Goal: Transaction & Acquisition: Purchase product/service

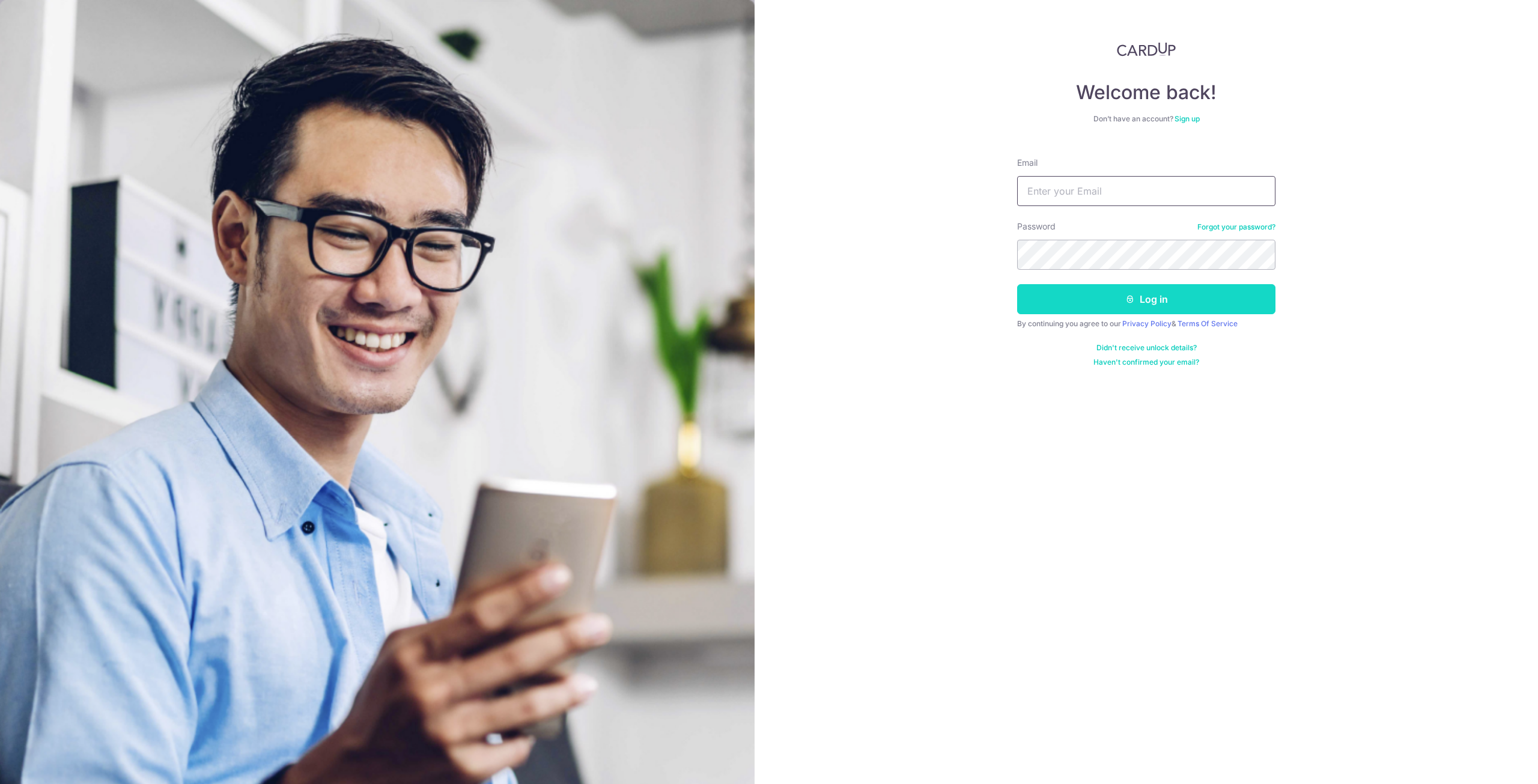
type input "[EMAIL_ADDRESS][DOMAIN_NAME]"
click at [1132, 289] on button "Log in" at bounding box center [1147, 299] width 258 height 30
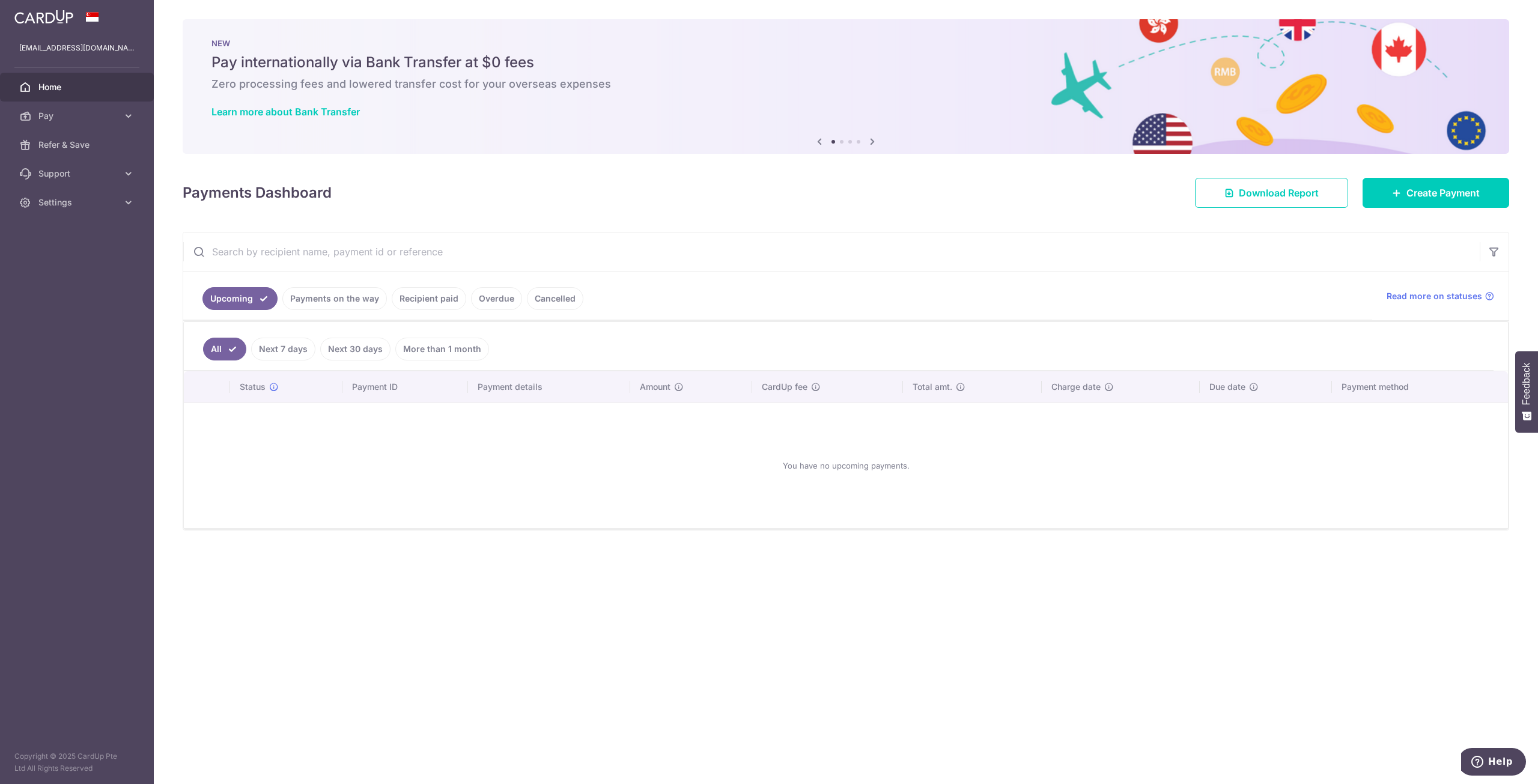
click at [431, 305] on link "Recipient paid" at bounding box center [428, 298] width 74 height 23
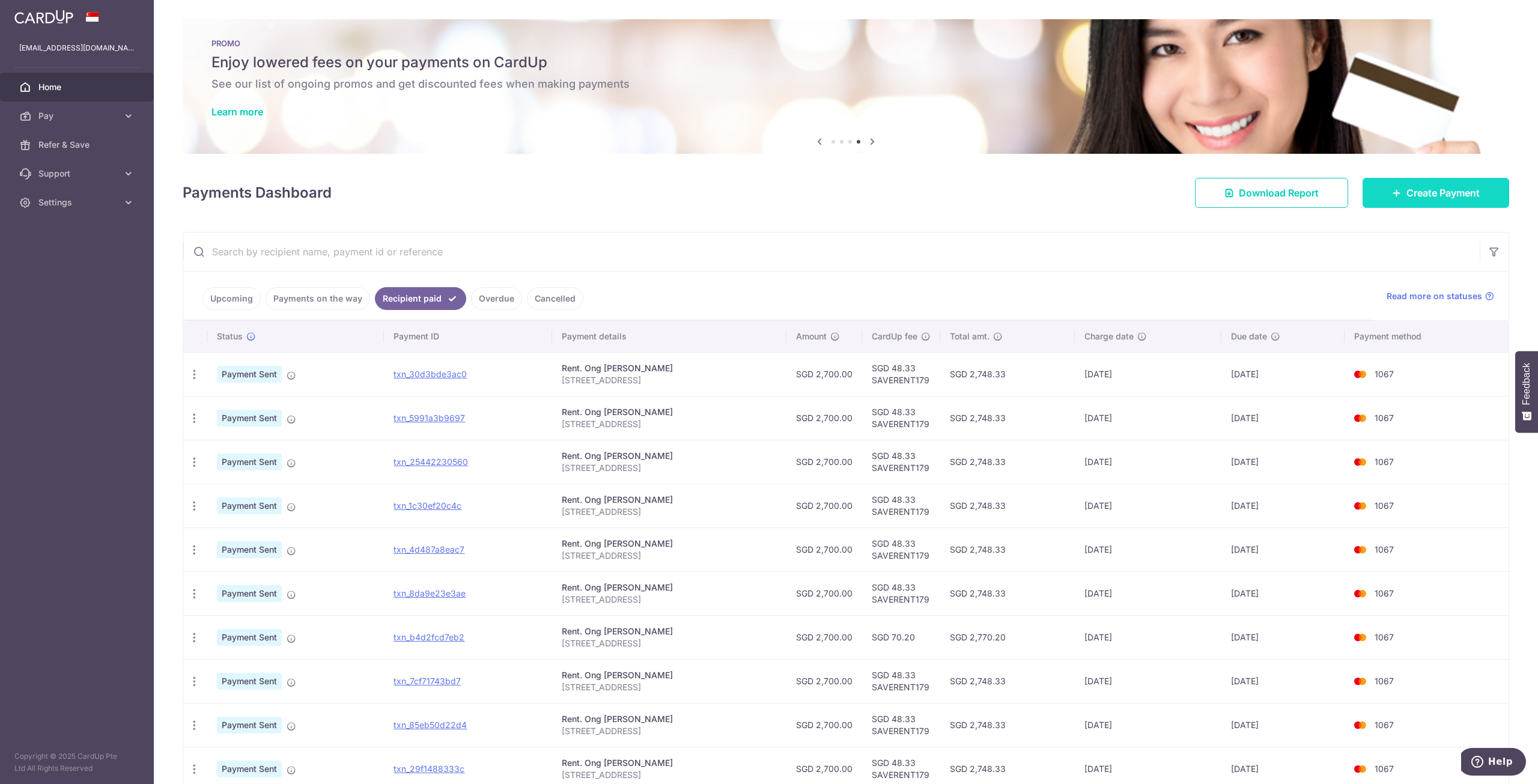
click at [1428, 188] on span "Create Payment" at bounding box center [1443, 192] width 73 height 14
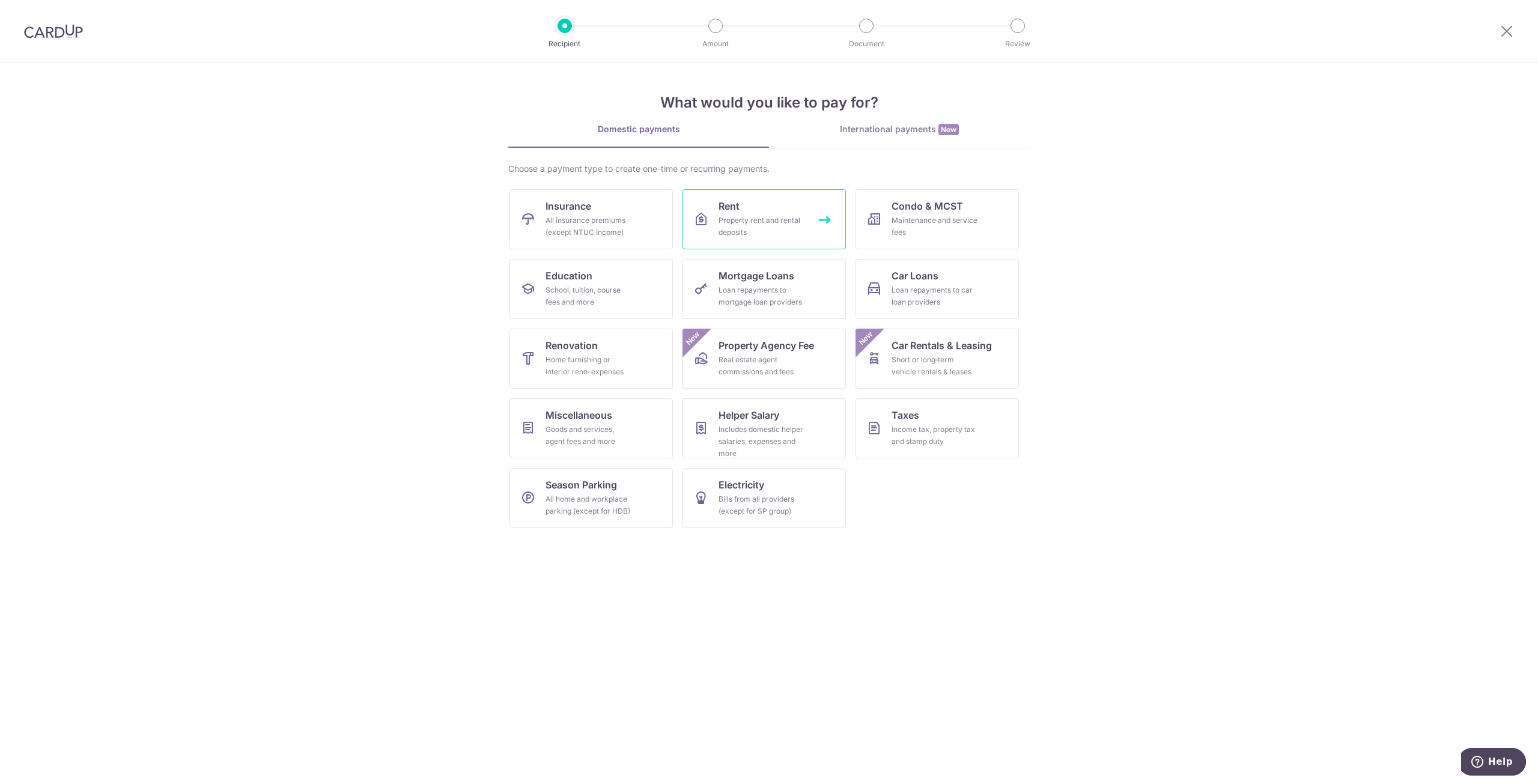
click at [762, 212] on link "Rent Property rent and rental deposits" at bounding box center [764, 219] width 163 height 60
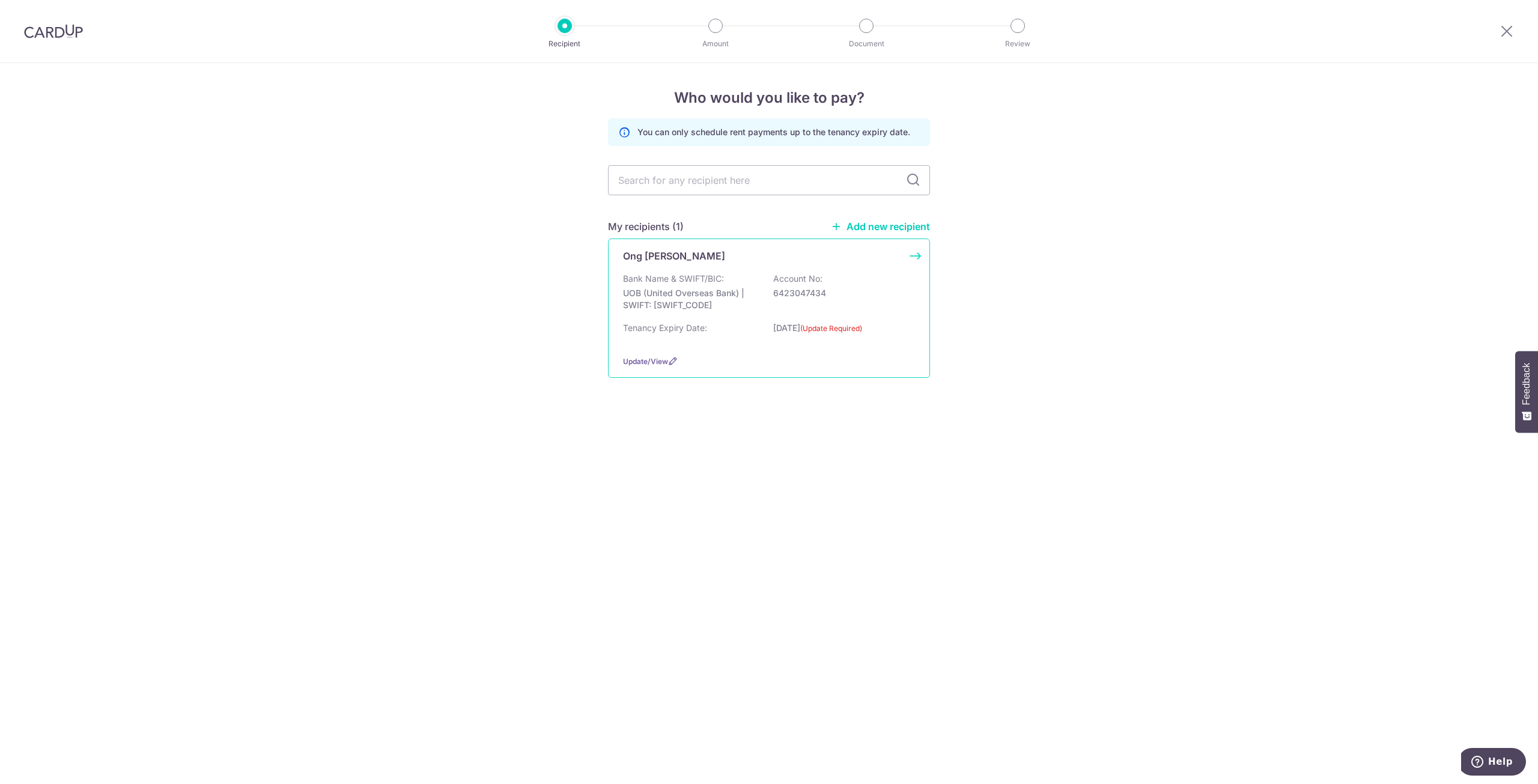
click at [846, 275] on div "Bank Name & SWIFT/BIC: UOB (United Overseas Bank) | SWIFT: UOVBSGSGXXX Account …" at bounding box center [769, 294] width 292 height 45
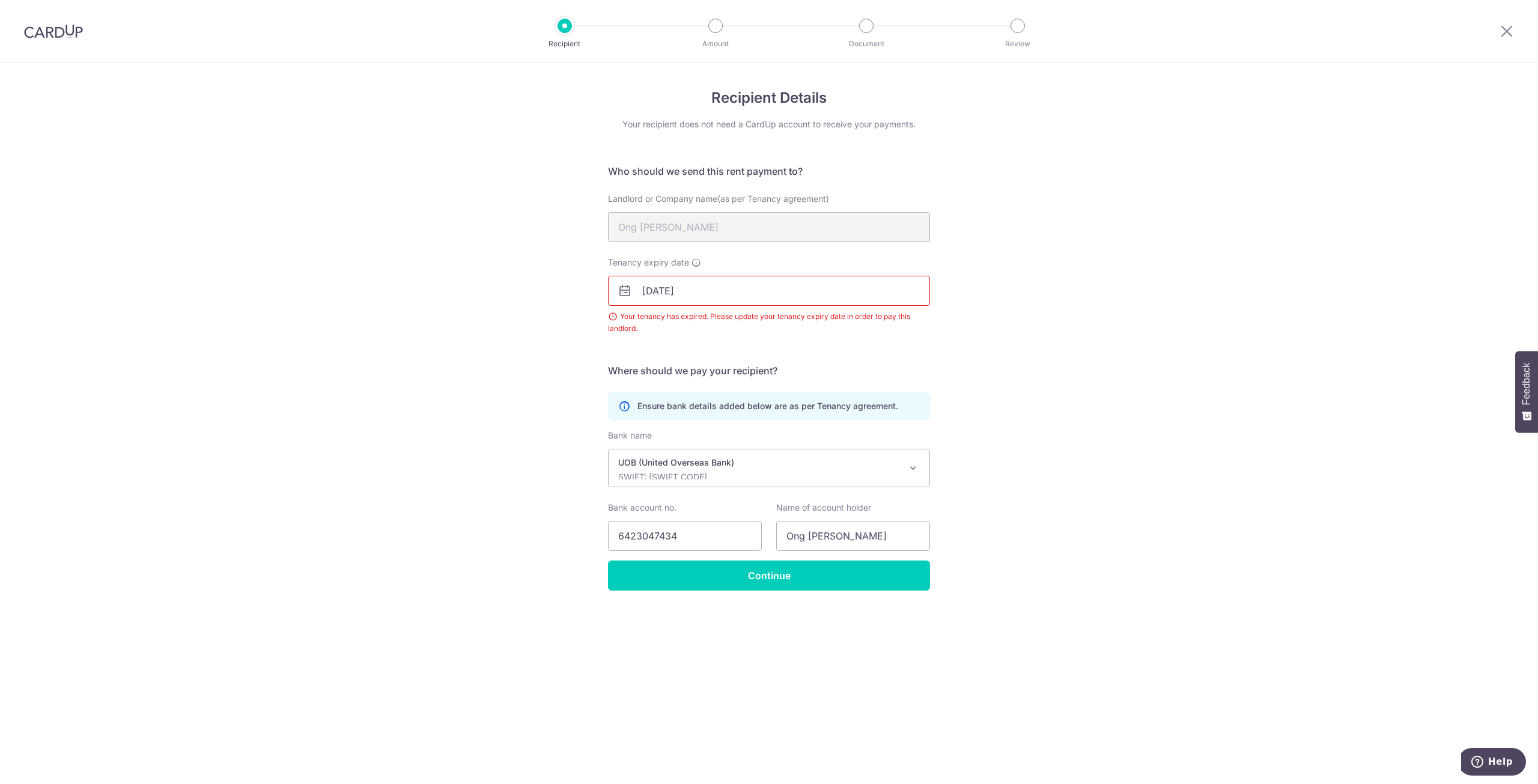
click at [780, 281] on input "30/09/2025" at bounding box center [769, 291] width 322 height 30
click at [1025, 313] on div "Recipient Details Your recipient does not need a CardUp account to receive your…" at bounding box center [769, 424] width 1538 height 721
click at [776, 293] on input "30/09/2025" at bounding box center [769, 291] width 322 height 30
click at [685, 324] on select "Oct Nov Dec" at bounding box center [676, 323] width 32 height 10
click at [740, 318] on select "2025 2026 2027 2028 2029 2030 2031 2032 2033 2034 2035" at bounding box center [732, 323] width 32 height 10
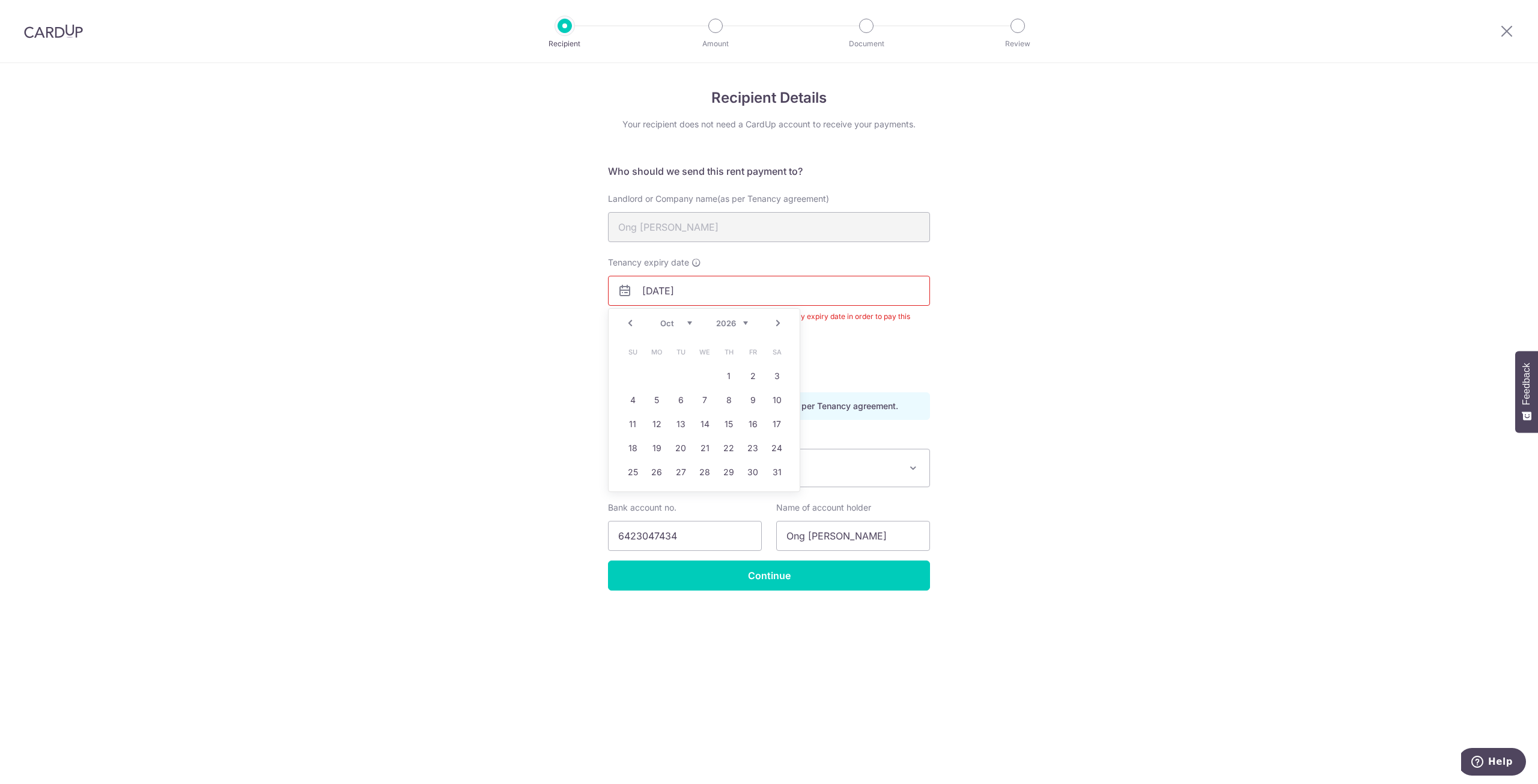
click at [673, 326] on select "Jan Feb Mar Apr May Jun Jul Aug Sep Oct Nov Dec" at bounding box center [676, 323] width 32 height 10
click at [653, 496] on link "31" at bounding box center [657, 496] width 19 height 19
type input "31/08/2026"
click at [1094, 461] on div "Recipient Details Your recipient does not need a CardUp account to receive your…" at bounding box center [769, 424] width 1538 height 721
click at [895, 574] on input "Continue" at bounding box center [769, 575] width 322 height 30
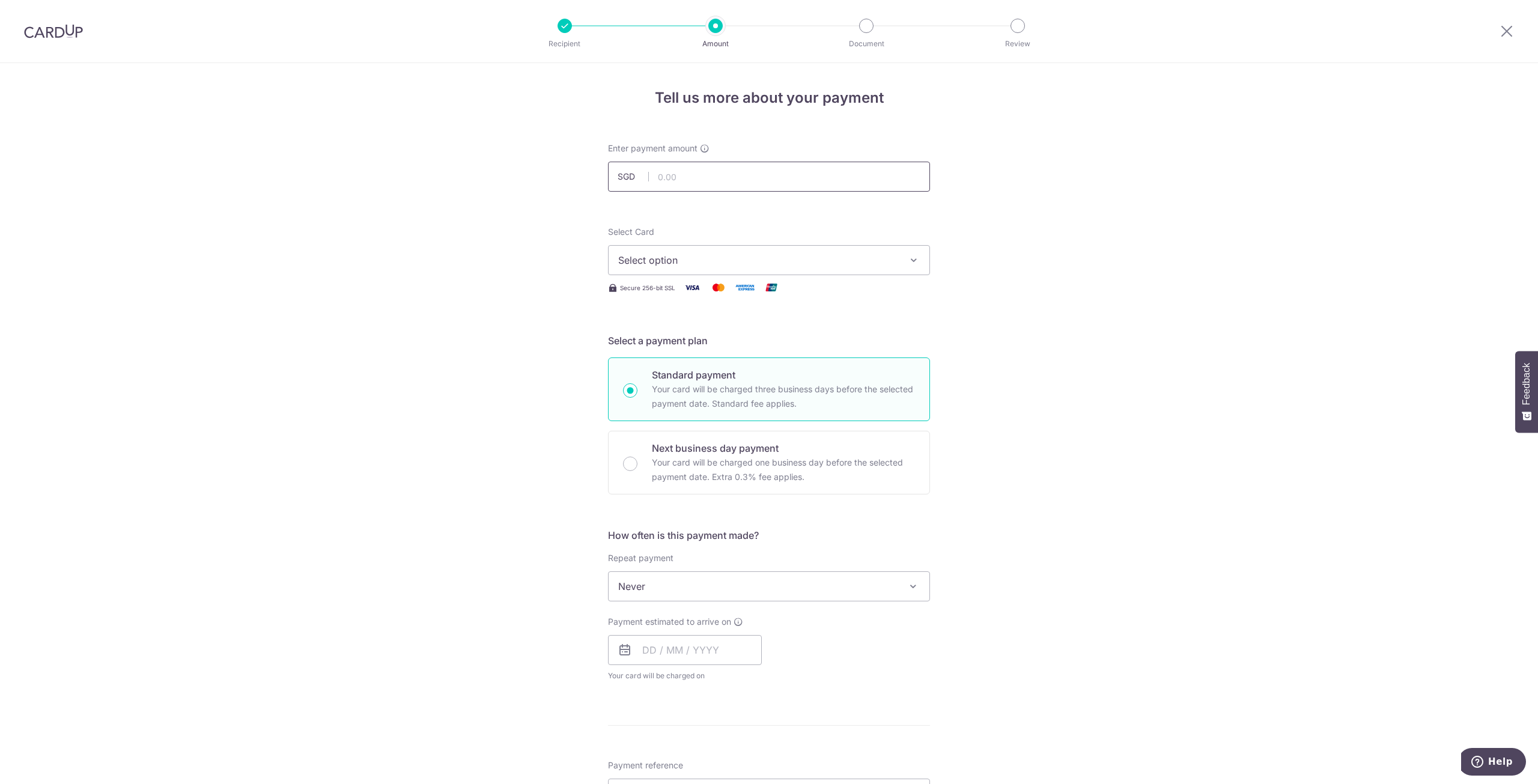
click at [793, 169] on input "text" at bounding box center [769, 176] width 322 height 30
type input "2,700.00"
click at [701, 253] on span "Select option" at bounding box center [758, 260] width 280 height 14
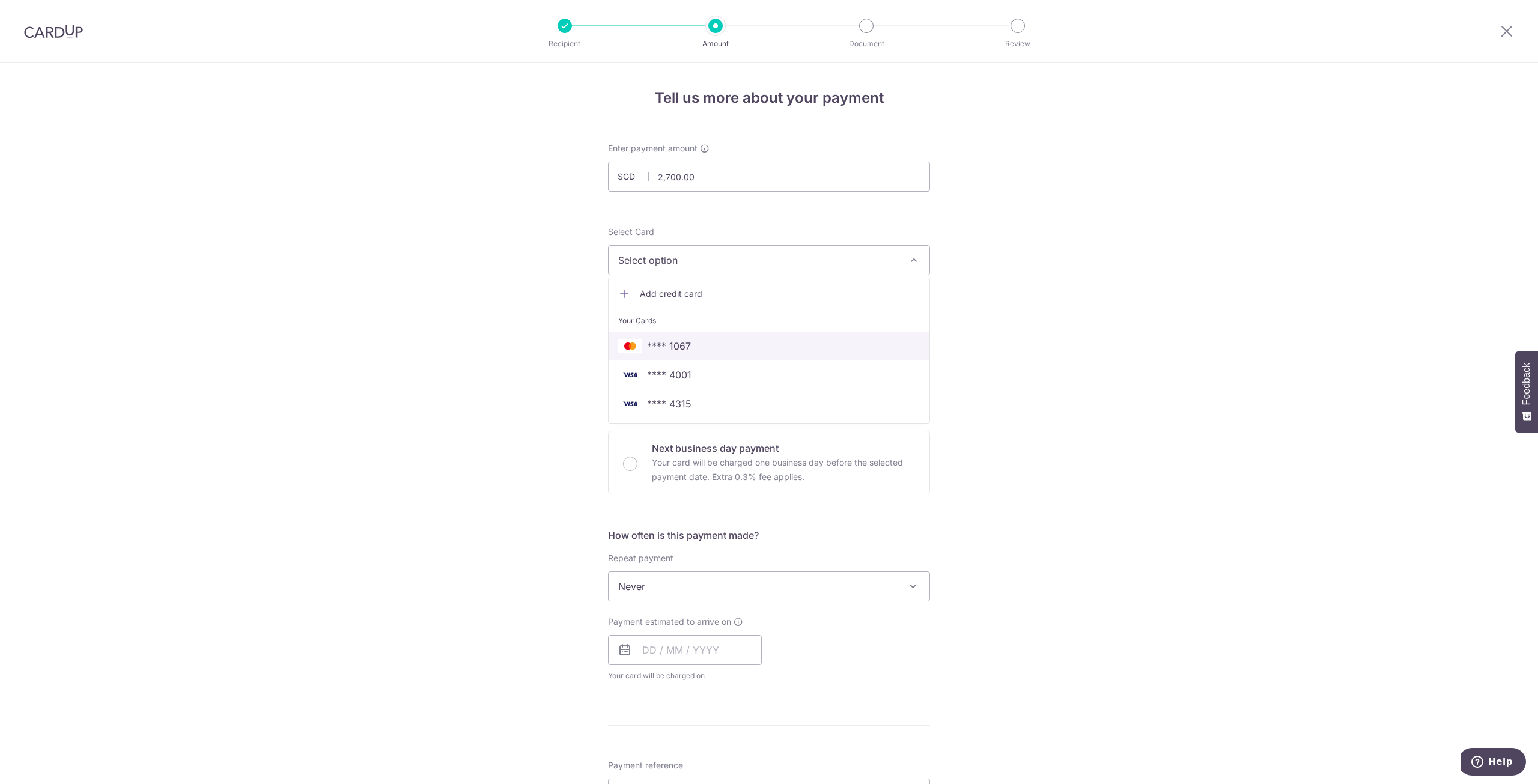
click at [696, 342] on span "**** 1067" at bounding box center [769, 346] width 302 height 14
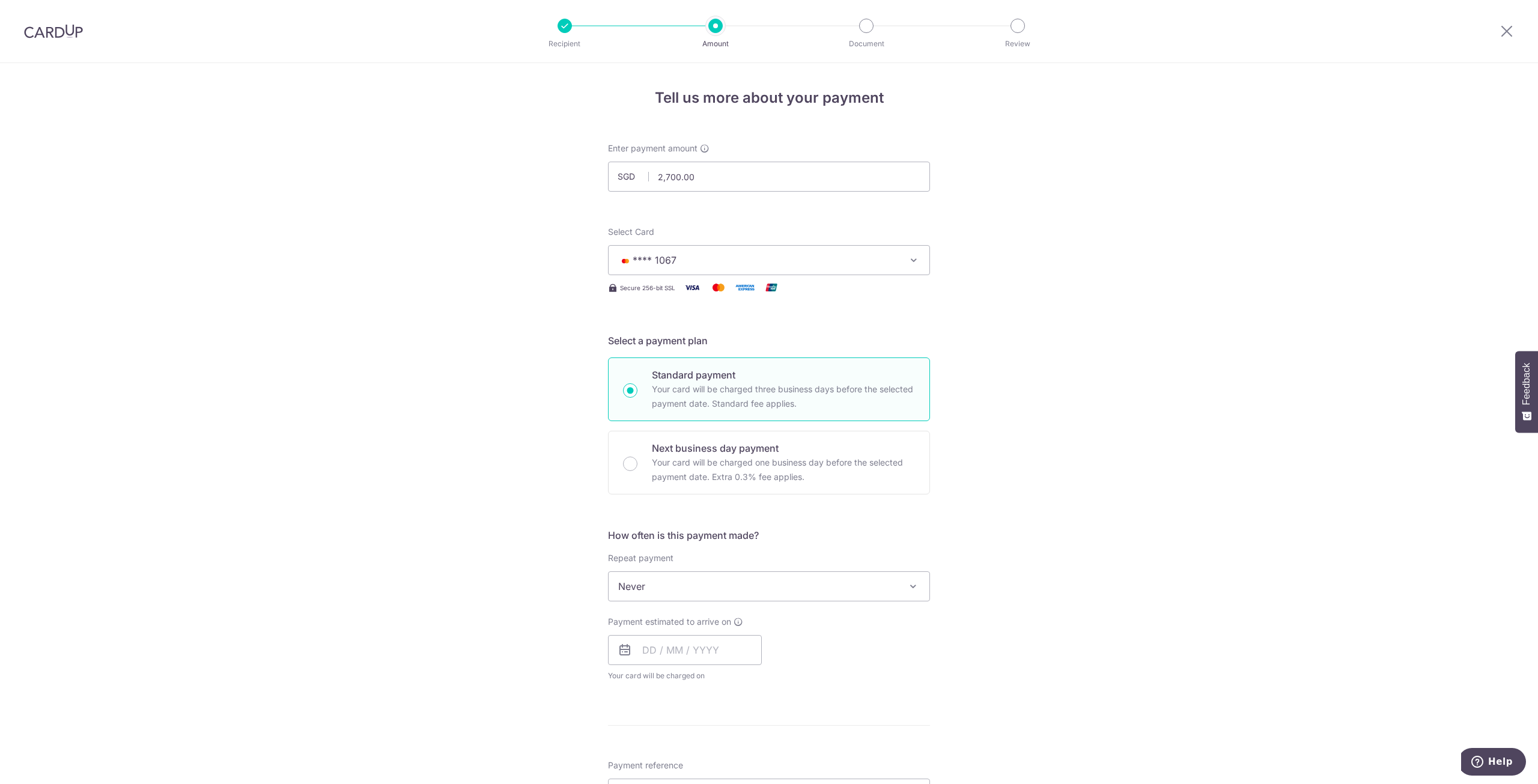
click at [1192, 337] on div "Tell us more about your payment Enter payment amount SGD 2,700.00 2700.00 Selec…" at bounding box center [769, 606] width 1538 height 1087
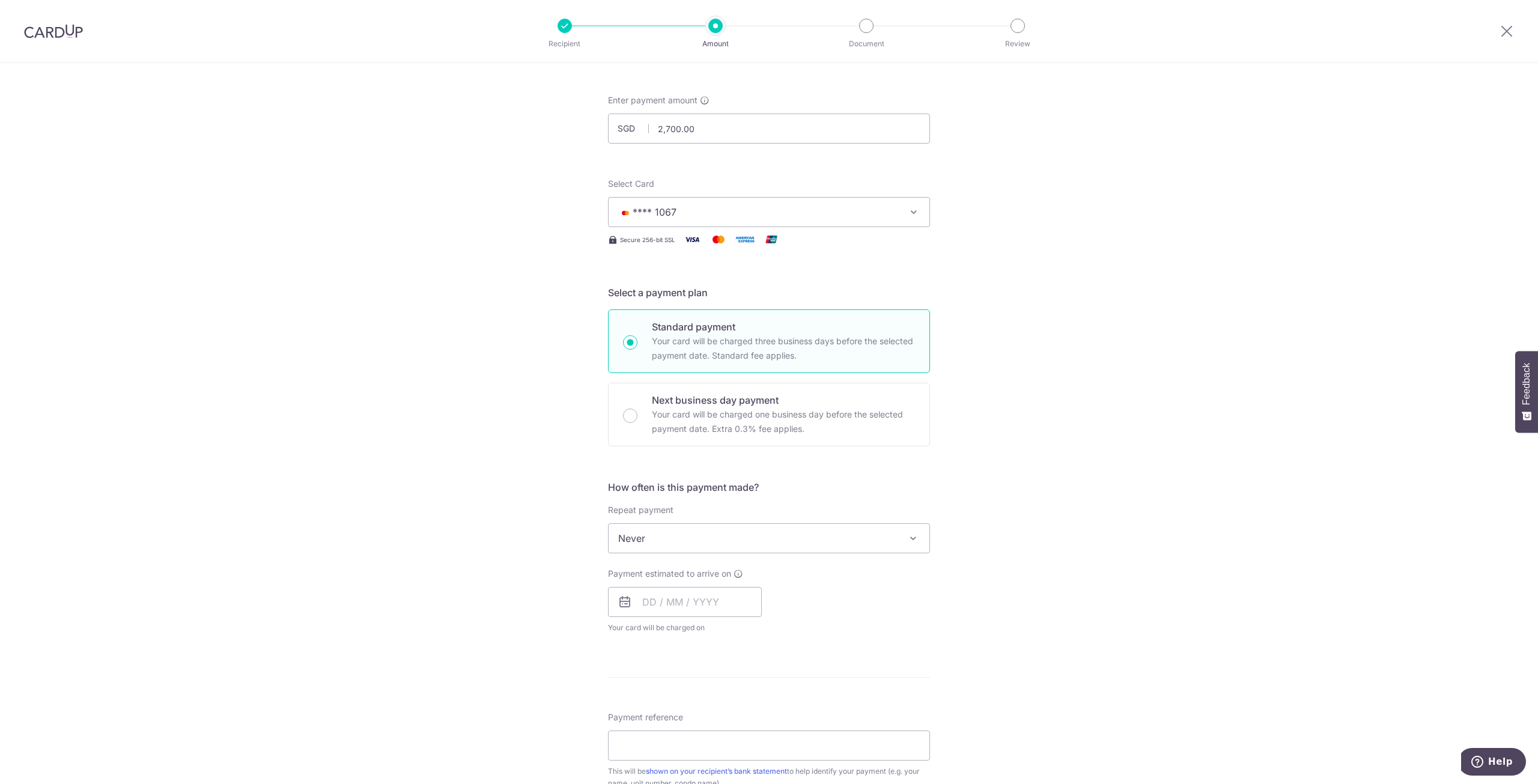
scroll to position [120, 0]
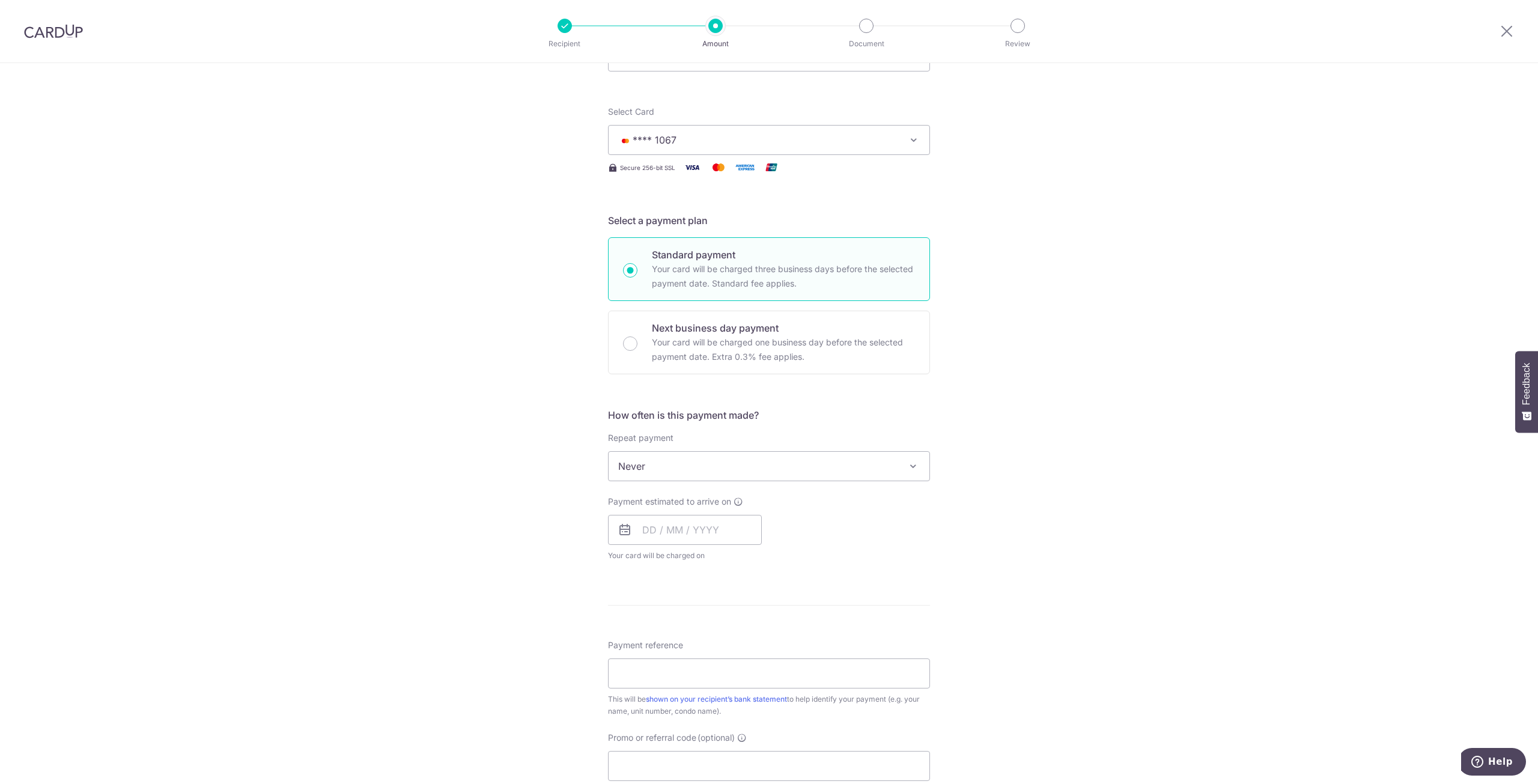
click at [843, 479] on span "Never" at bounding box center [769, 466] width 321 height 29
select select "3"
type input "31/08/2026"
click at [701, 533] on input "text" at bounding box center [685, 530] width 154 height 30
drag, startPoint x: 753, startPoint y: 710, endPoint x: 820, endPoint y: 677, distance: 74.7
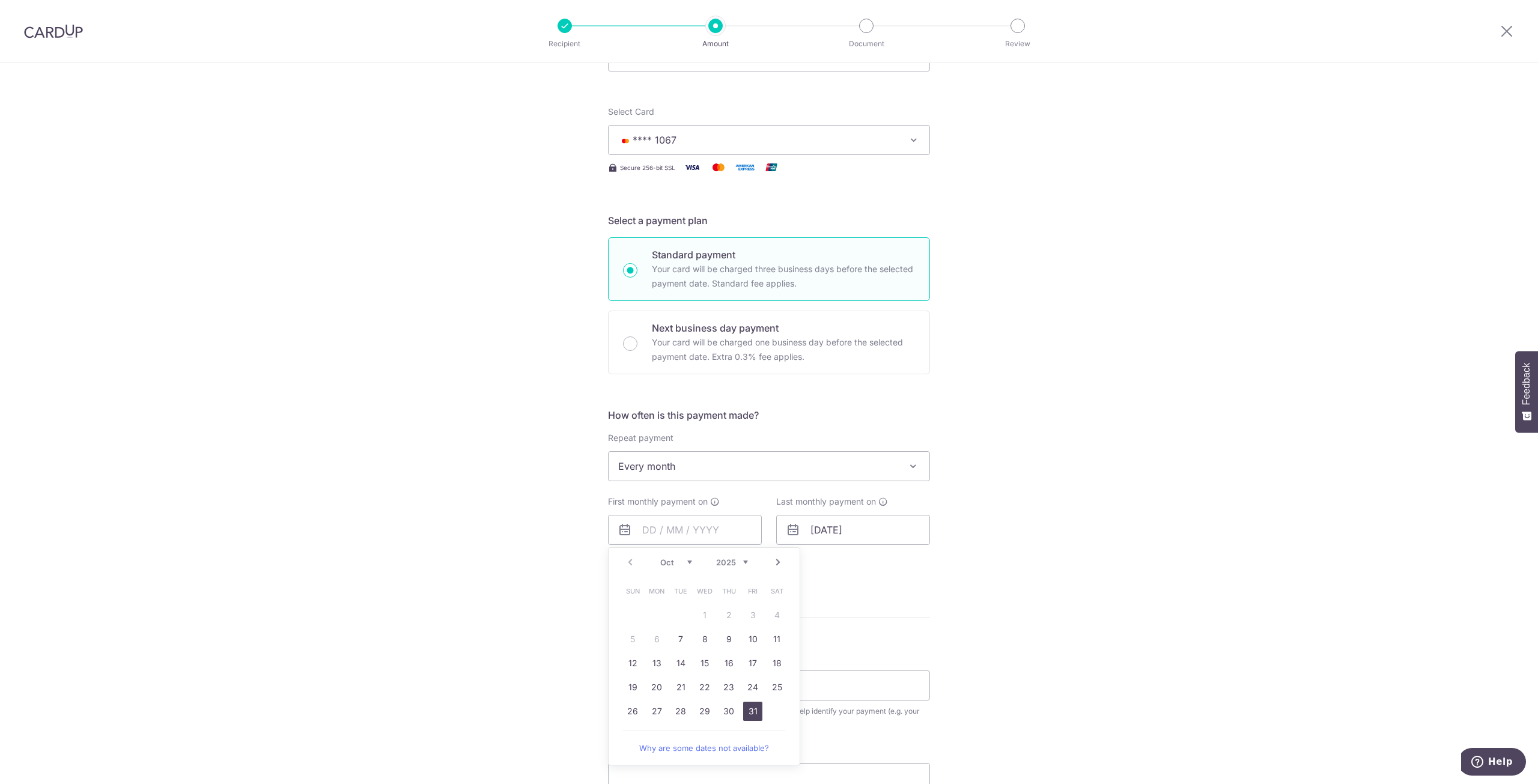
click at [753, 710] on link "31" at bounding box center [753, 711] width 19 height 19
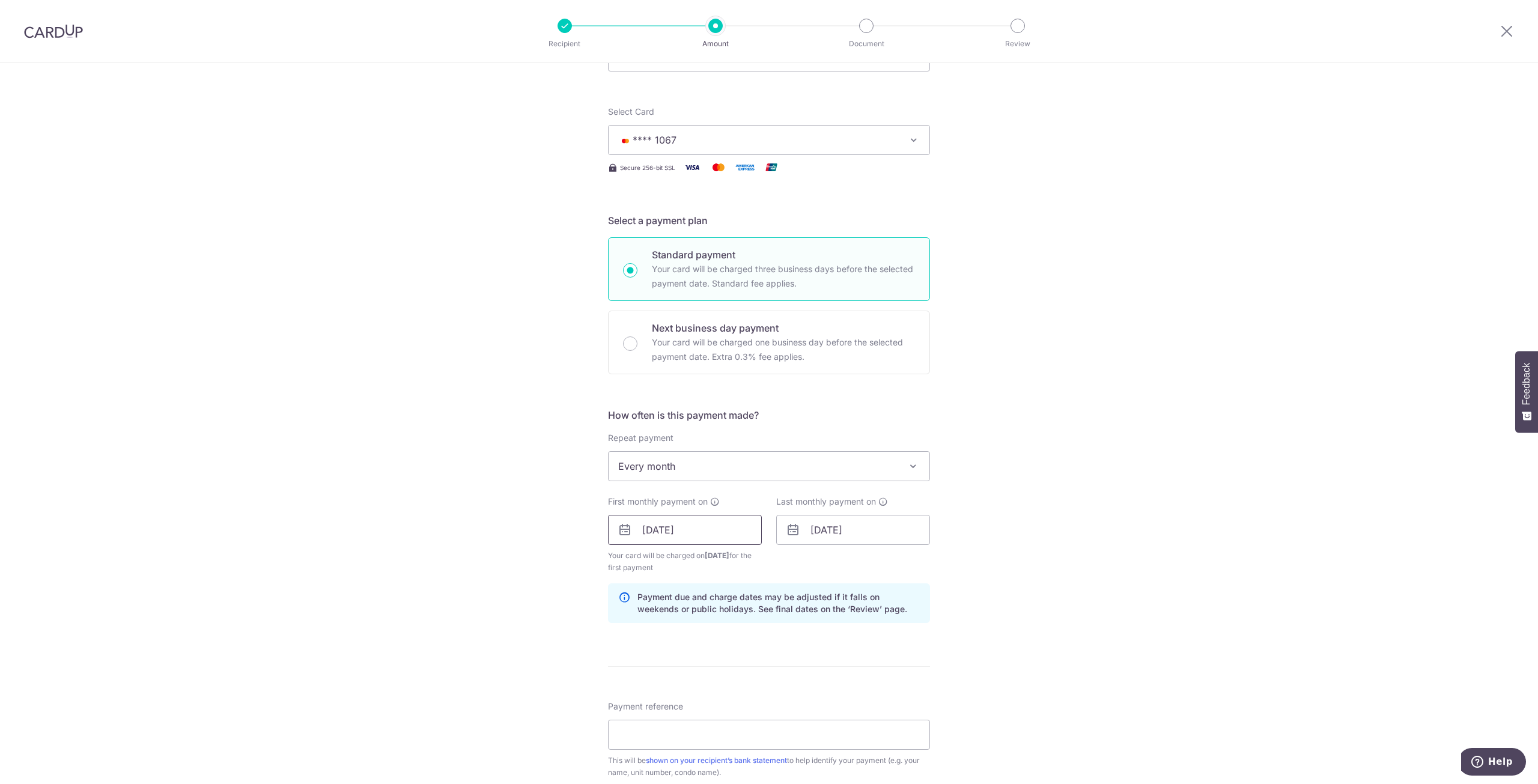
click at [704, 533] on input "31/10/2025" at bounding box center [685, 530] width 154 height 30
click at [773, 561] on link "Next" at bounding box center [778, 562] width 14 height 14
click at [771, 614] on link "1" at bounding box center [777, 615] width 19 height 19
type input "01/11/2025"
click at [1024, 574] on div "Tell us more about your payment Enter payment amount SGD 2,700.00 2700.00 Selec…" at bounding box center [769, 517] width 1538 height 1148
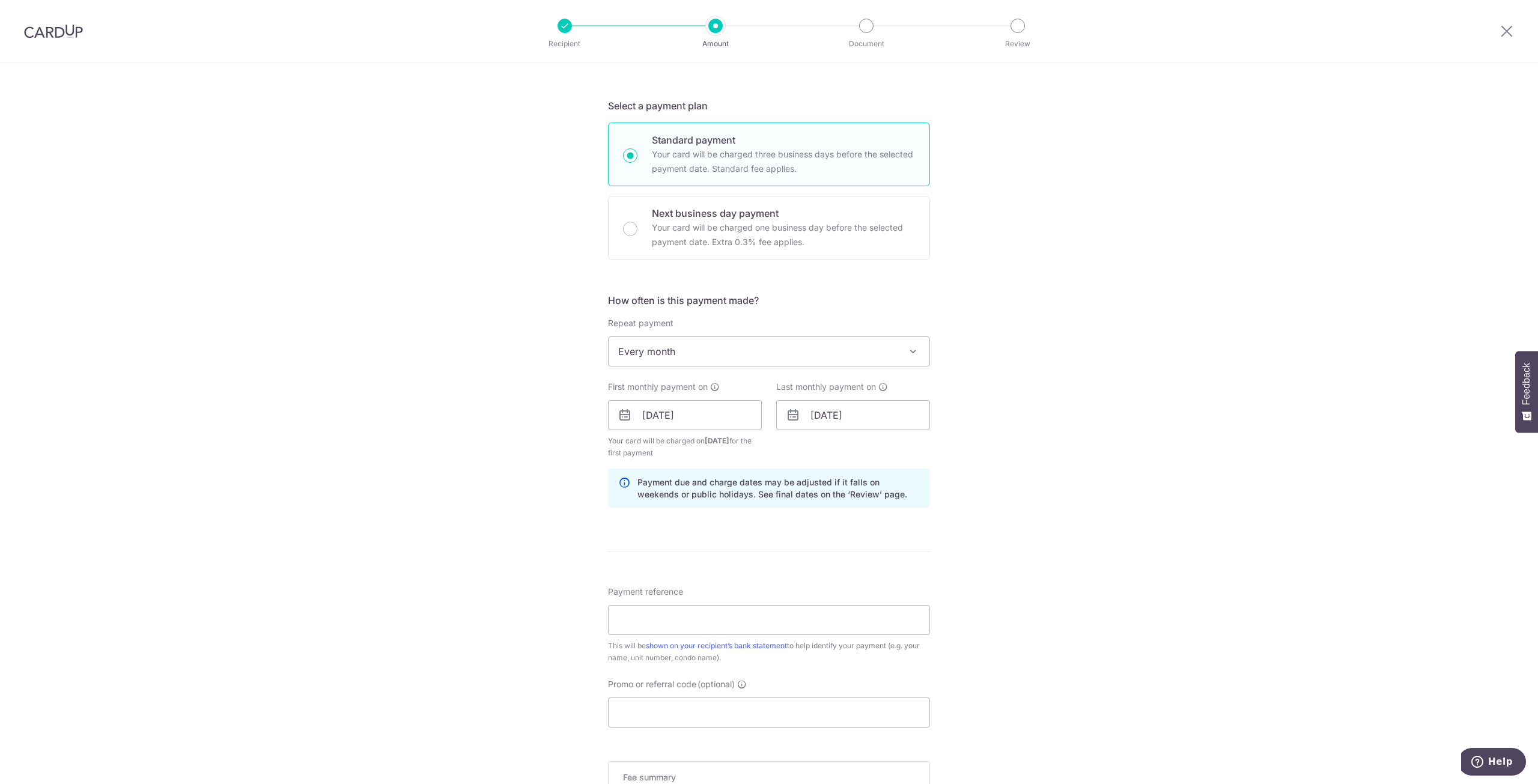
scroll to position [240, 0]
click at [891, 412] on input "31/08/2026" at bounding box center [853, 409] width 154 height 30
click at [942, 497] on link "1" at bounding box center [945, 495] width 19 height 19
type input "01/08/2026"
click at [1041, 495] on div "Tell us more about your payment Enter payment amount SGD 2,700.00 2700.00 Selec…" at bounding box center [769, 397] width 1538 height 1148
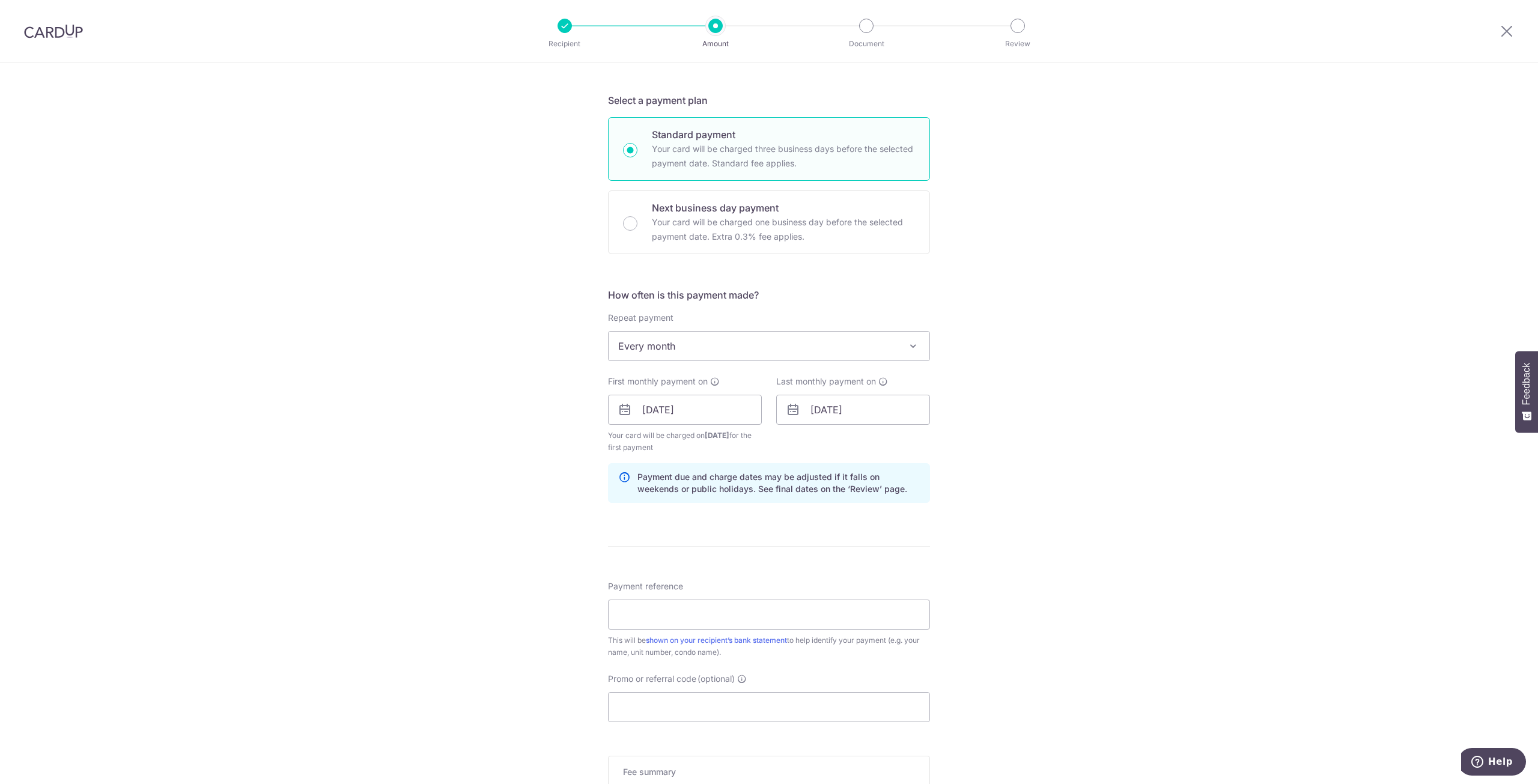
click at [1046, 487] on div "Tell us more about your payment Enter payment amount SGD 2,700.00 2700.00 Selec…" at bounding box center [769, 397] width 1538 height 1148
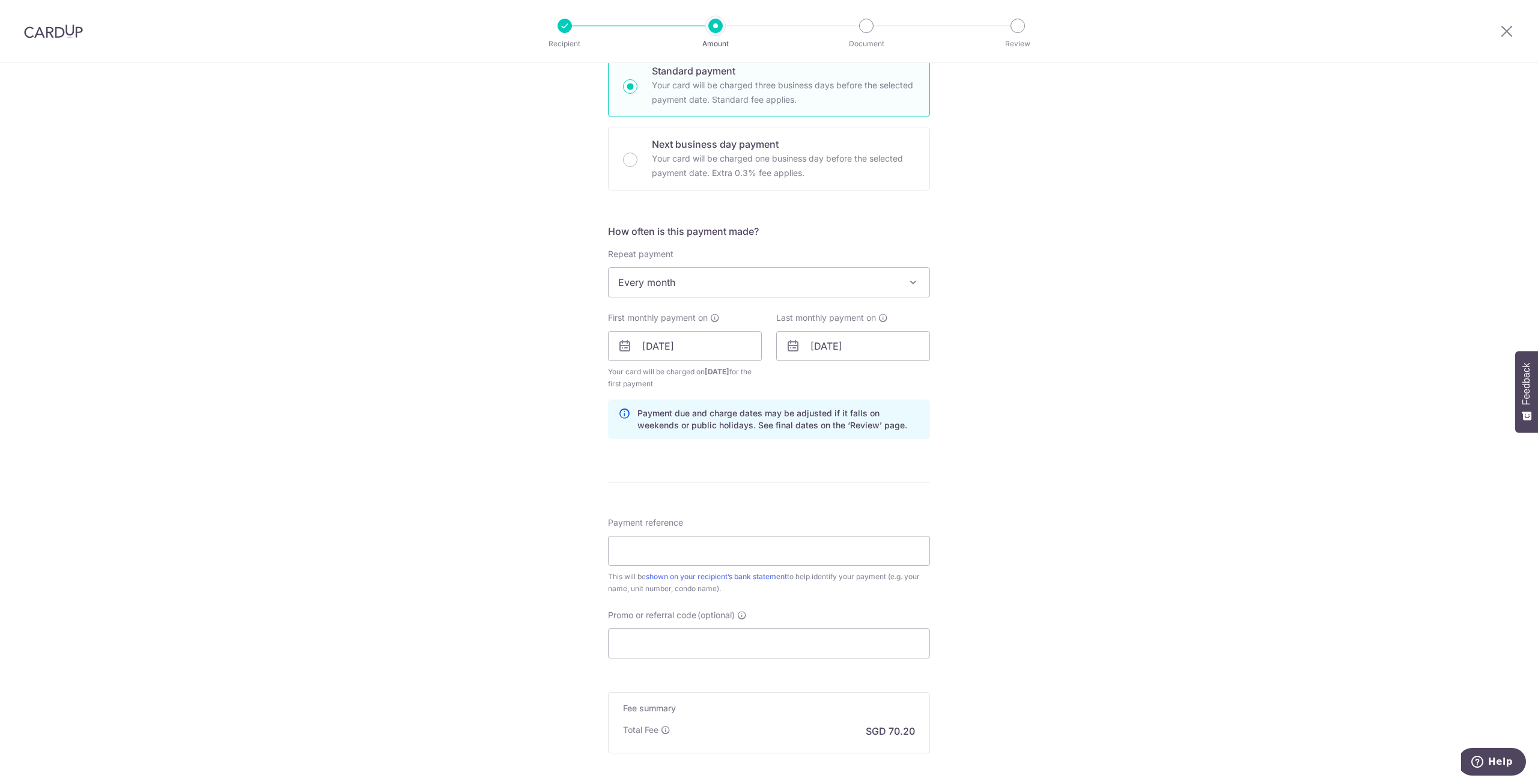
scroll to position [360, 0]
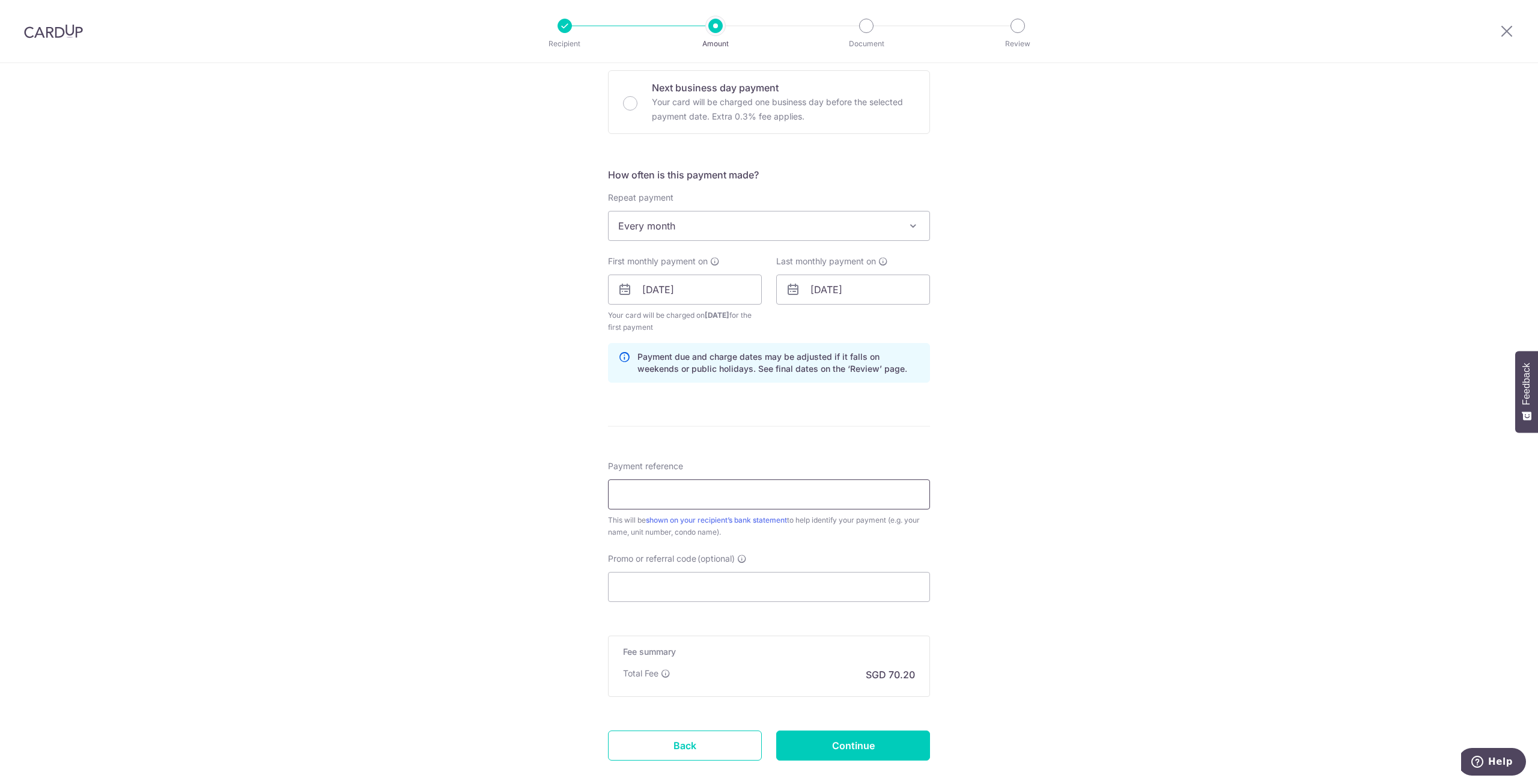
click at [847, 493] on input "Payment reference" at bounding box center [769, 494] width 322 height 30
type input "22 Havelock Rd 01-691 Rm 2"
click at [847, 587] on input "Promo or referral code (optional)" at bounding box center [769, 587] width 322 height 30
click at [1026, 548] on div "Tell us more about your payment Enter payment amount SGD 2,700.00 2700.00 Selec…" at bounding box center [769, 277] width 1538 height 1148
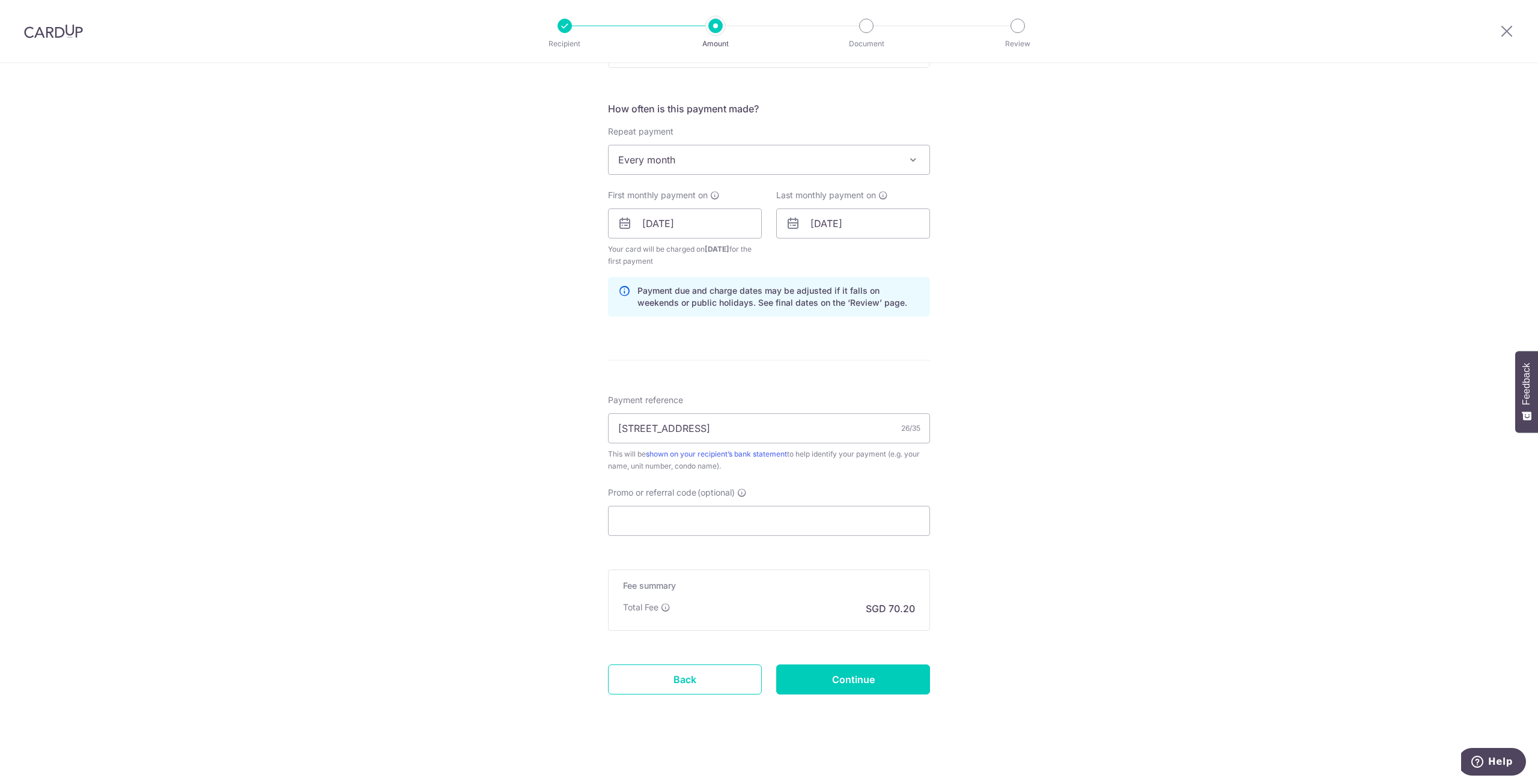
scroll to position [427, 0]
click at [816, 535] on input "Promo or referral code (optional)" at bounding box center [769, 520] width 322 height 30
paste input "SAVERENT179"
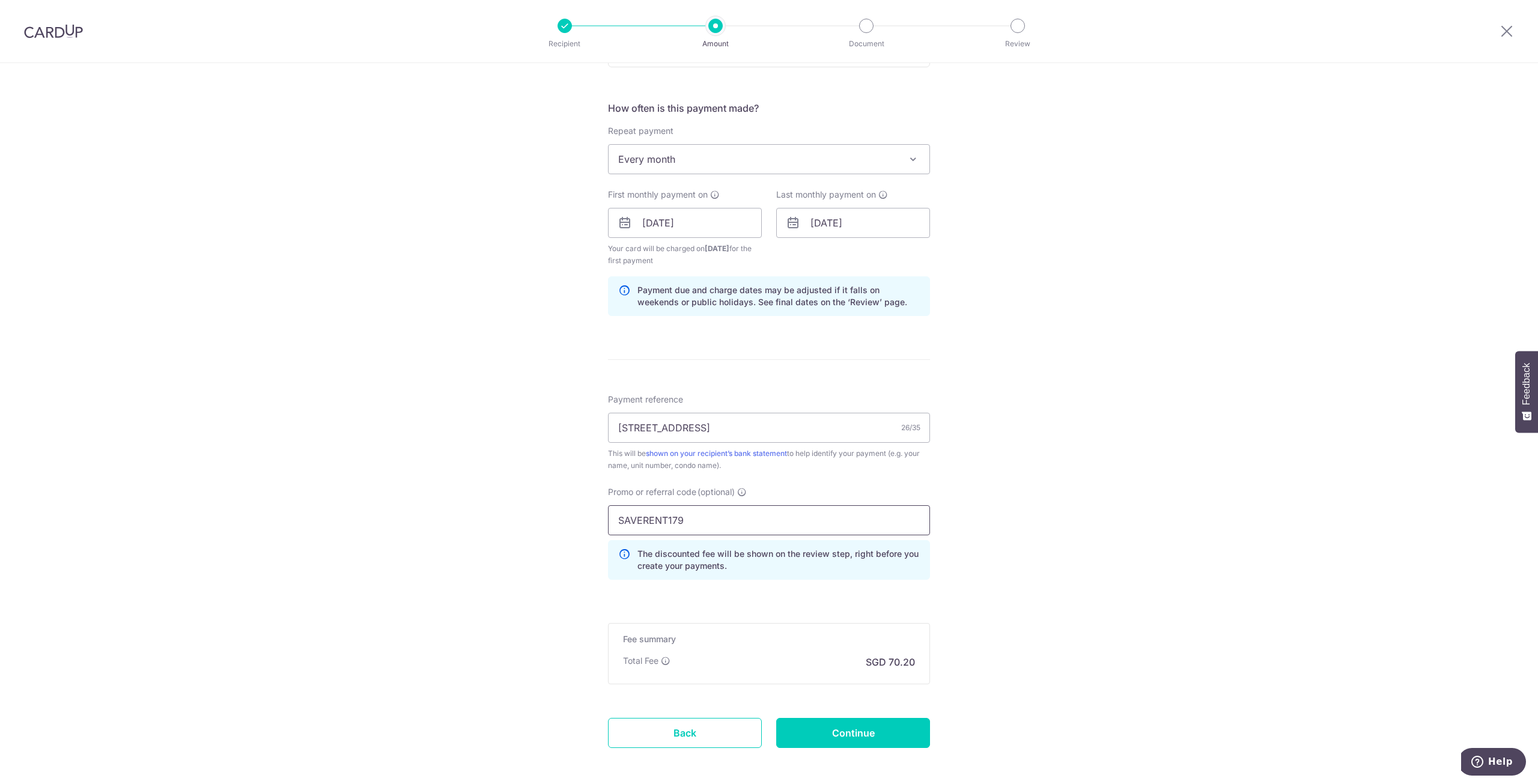
type input "SAVERENT179"
click at [1070, 549] on div "Tell us more about your payment Enter payment amount SGD 2,700.00 2700.00 Selec…" at bounding box center [769, 236] width 1538 height 1202
click at [860, 737] on input "Continue" at bounding box center [853, 733] width 154 height 30
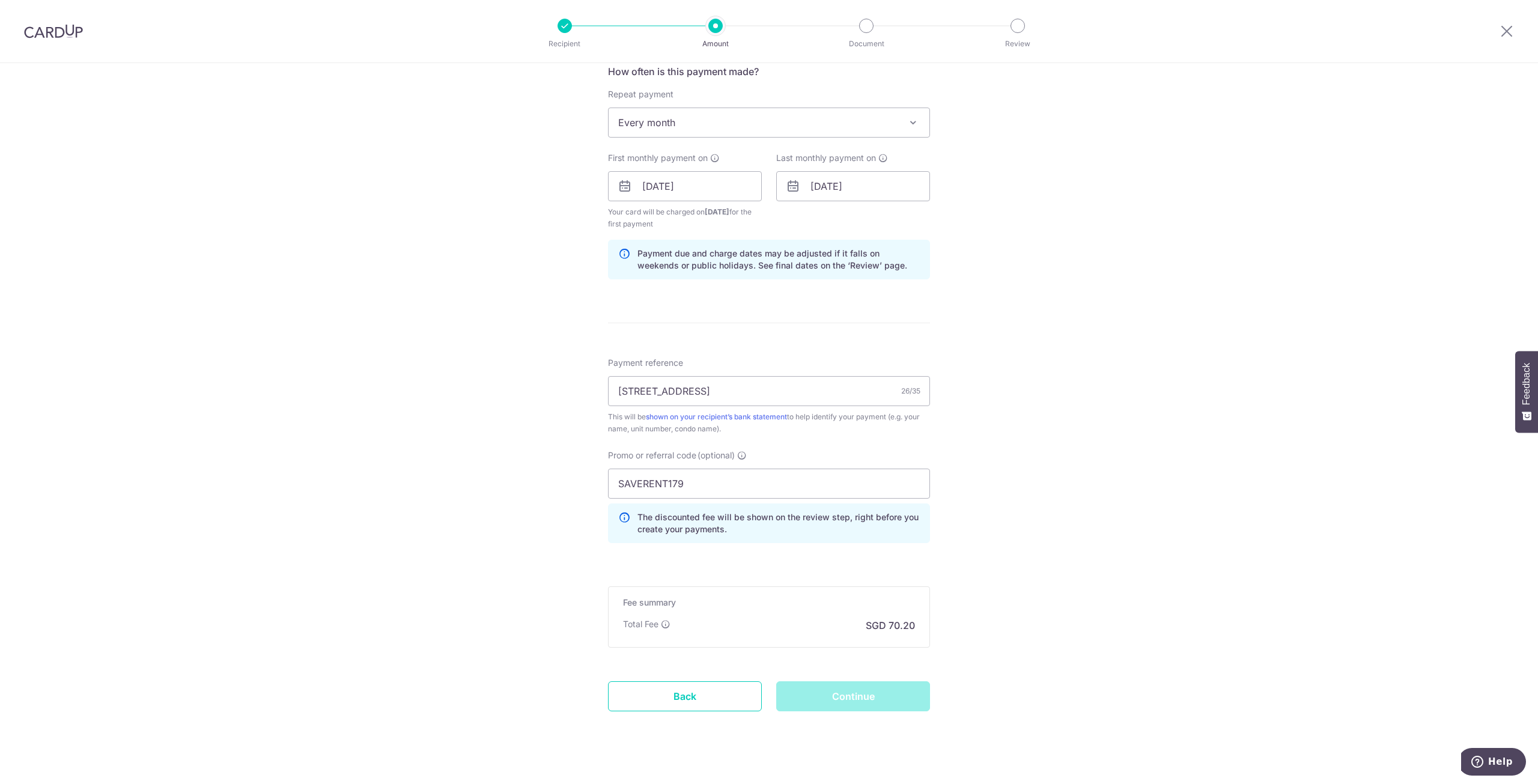
scroll to position [481, 0]
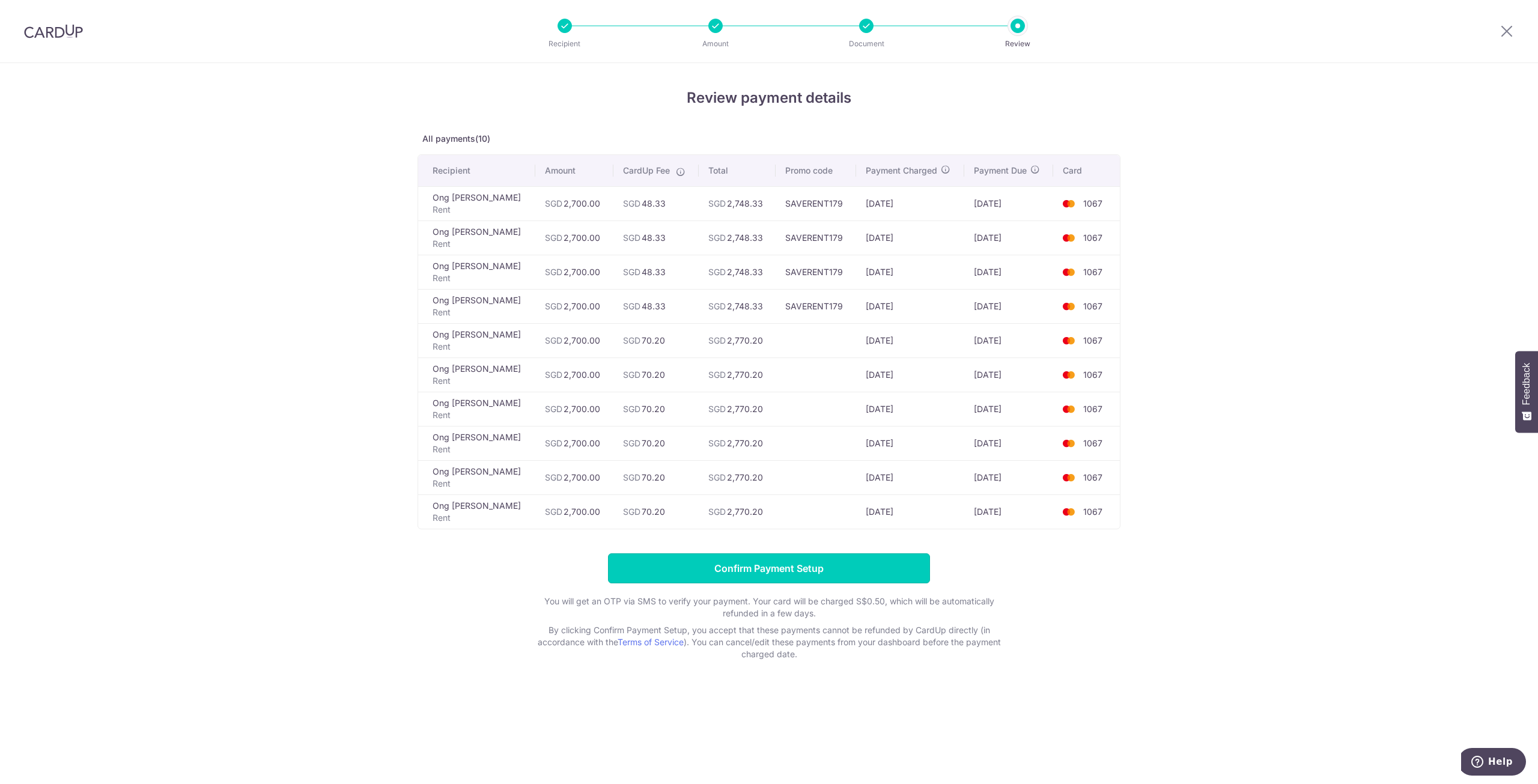
click at [904, 572] on input "Confirm Payment Setup" at bounding box center [769, 568] width 322 height 30
